Goal: Transaction & Acquisition: Subscribe to service/newsletter

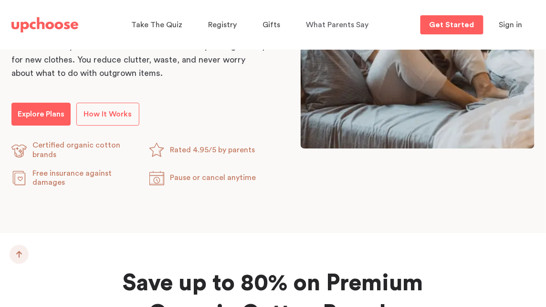
scroll to position [612, 0]
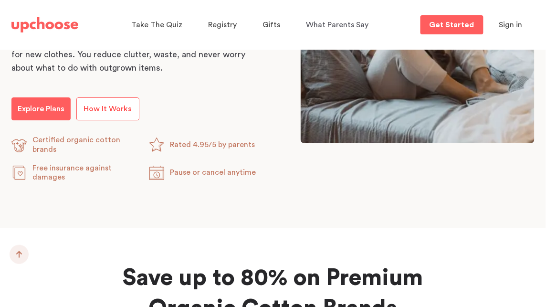
click at [96, 115] on link "How It Works" at bounding box center [107, 108] width 63 height 23
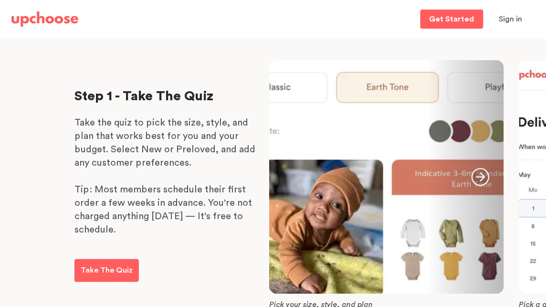
scroll to position [152, 0]
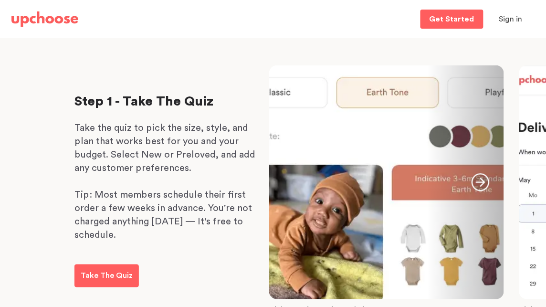
click at [466, 91] on div at bounding box center [386, 182] width 235 height 234
click at [283, 92] on div at bounding box center [386, 182] width 235 height 234
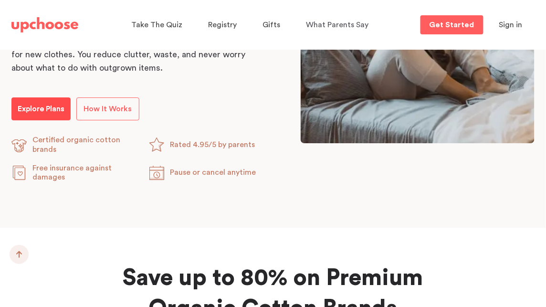
click at [51, 110] on p "Explore Plans" at bounding box center [41, 108] width 47 height 11
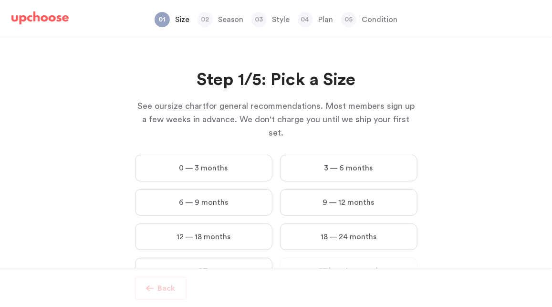
click at [201, 155] on label "0 — 3 months" at bounding box center [204, 168] width 138 height 27
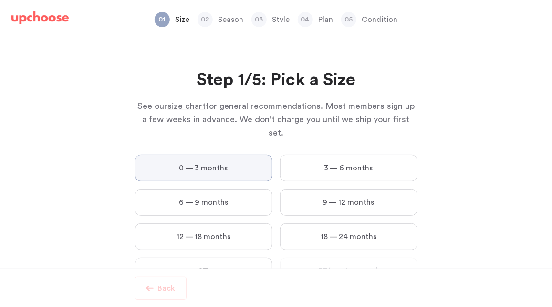
click at [0, 0] on months "0 — 3 months" at bounding box center [0, 0] width 0 height 0
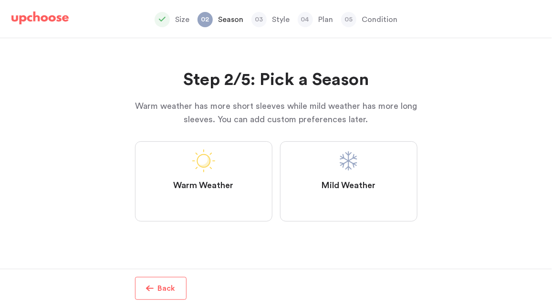
click at [214, 163] on span at bounding box center [203, 160] width 23 height 23
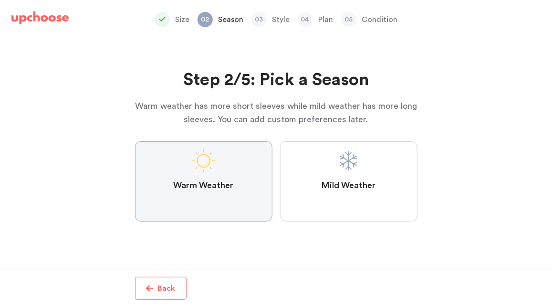
click at [0, 0] on Weather "Warm Weather" at bounding box center [0, 0] width 0 height 0
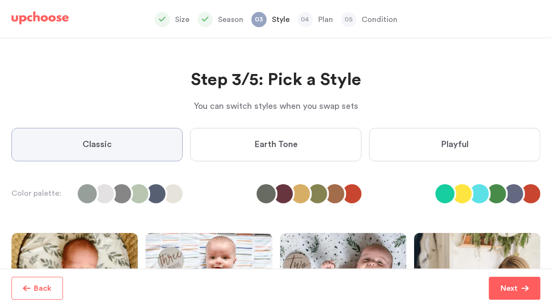
click at [304, 139] on label "Earth Tone" at bounding box center [276, 144] width 171 height 33
click at [0, 0] on Tone "Earth Tone" at bounding box center [0, 0] width 0 height 0
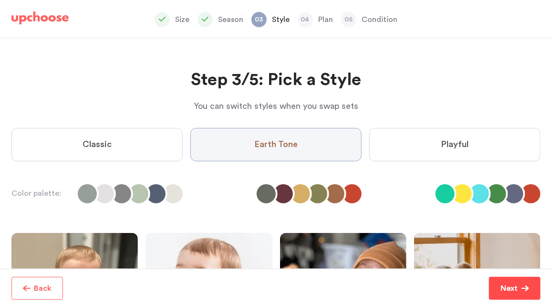
click at [521, 289] on span "Next" at bounding box center [511, 288] width 21 height 11
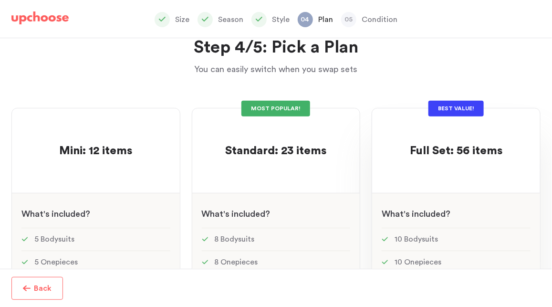
scroll to position [41, 0]
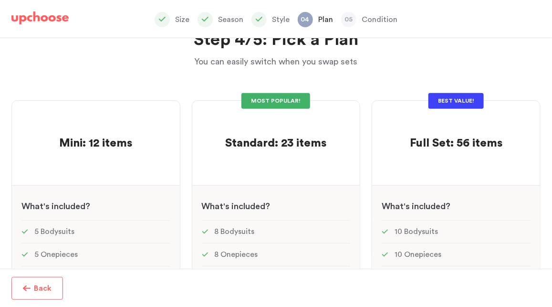
click at [362, 97] on div "Mini: 12 items Mini: 12 items See w W hat's included ? 5 Bodysuits 5 Onepieces …" at bounding box center [276, 299] width 530 height 436
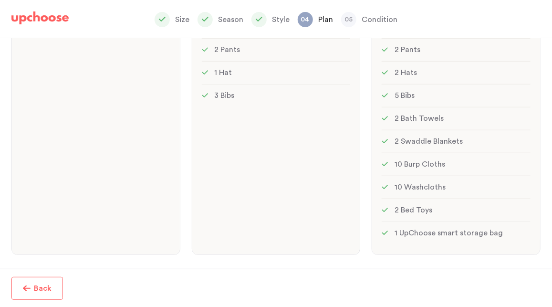
scroll to position [294, 0]
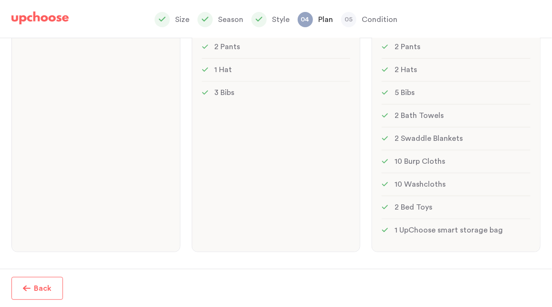
drag, startPoint x: 366, startPoint y: 96, endPoint x: 368, endPoint y: 126, distance: 30.7
